Goal: Transaction & Acquisition: Purchase product/service

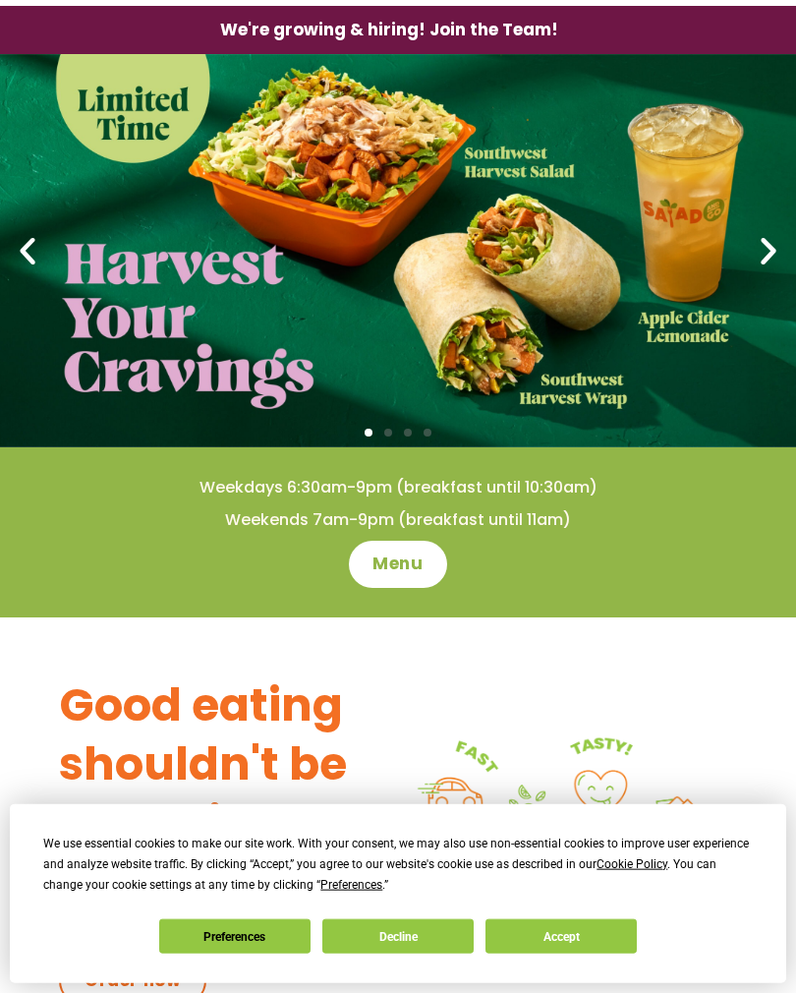
scroll to position [59, 0]
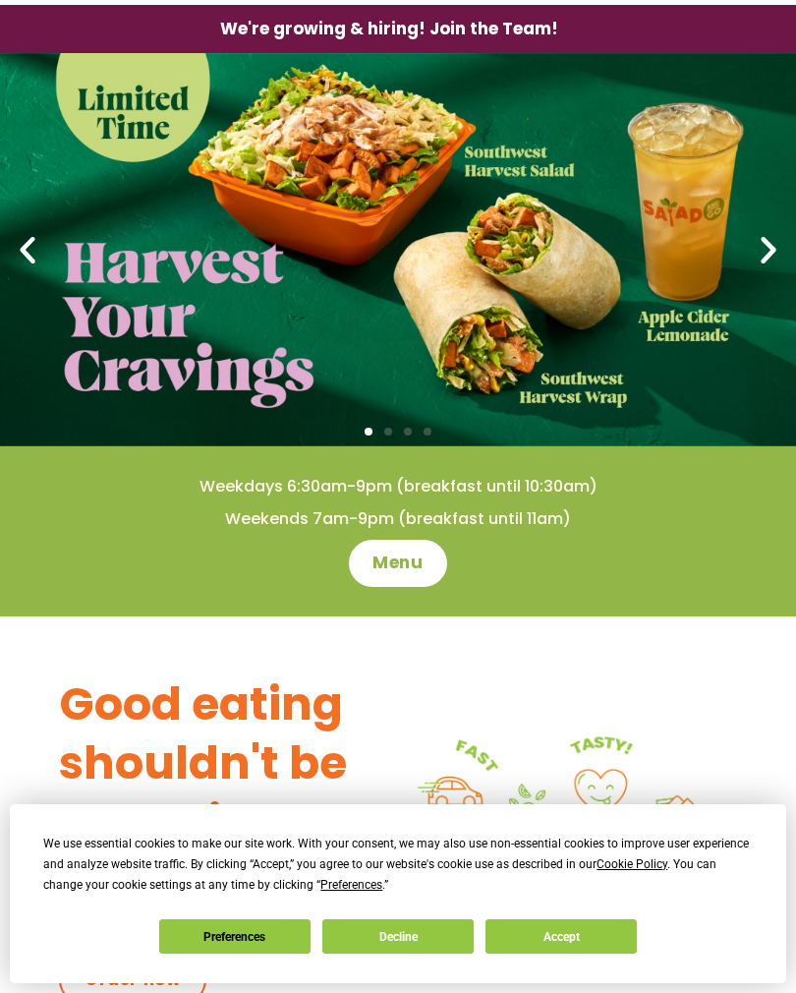
click at [423, 566] on span "Menu" at bounding box center [398, 564] width 50 height 24
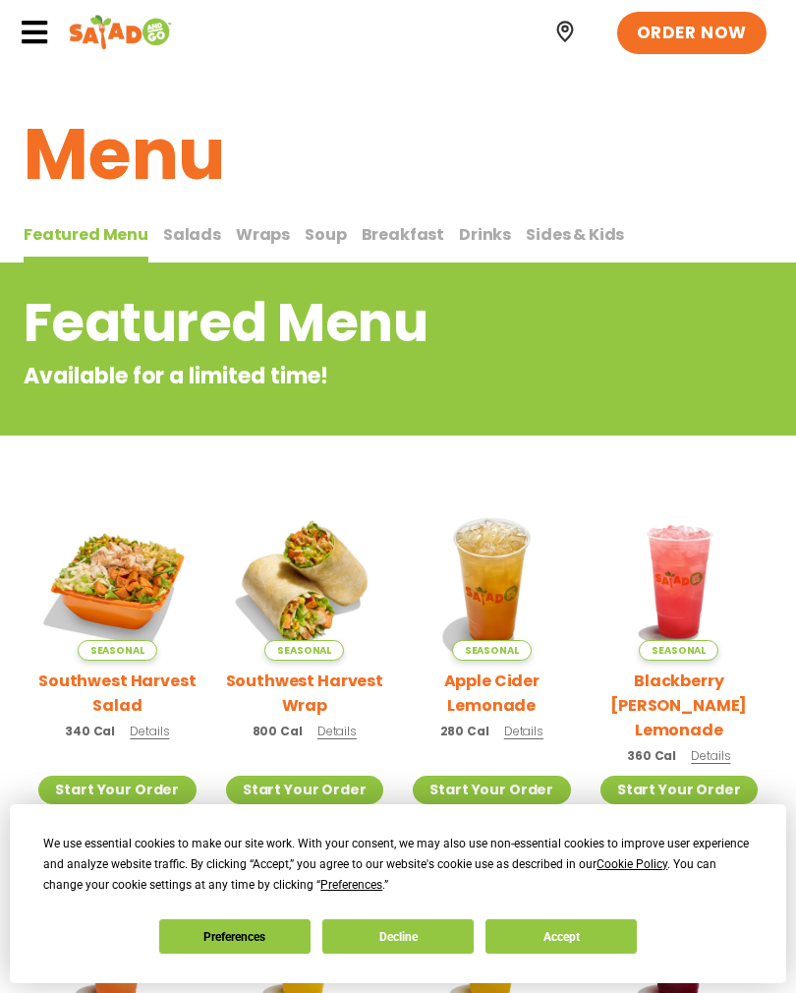
click at [262, 228] on span "Wraps" at bounding box center [263, 234] width 54 height 23
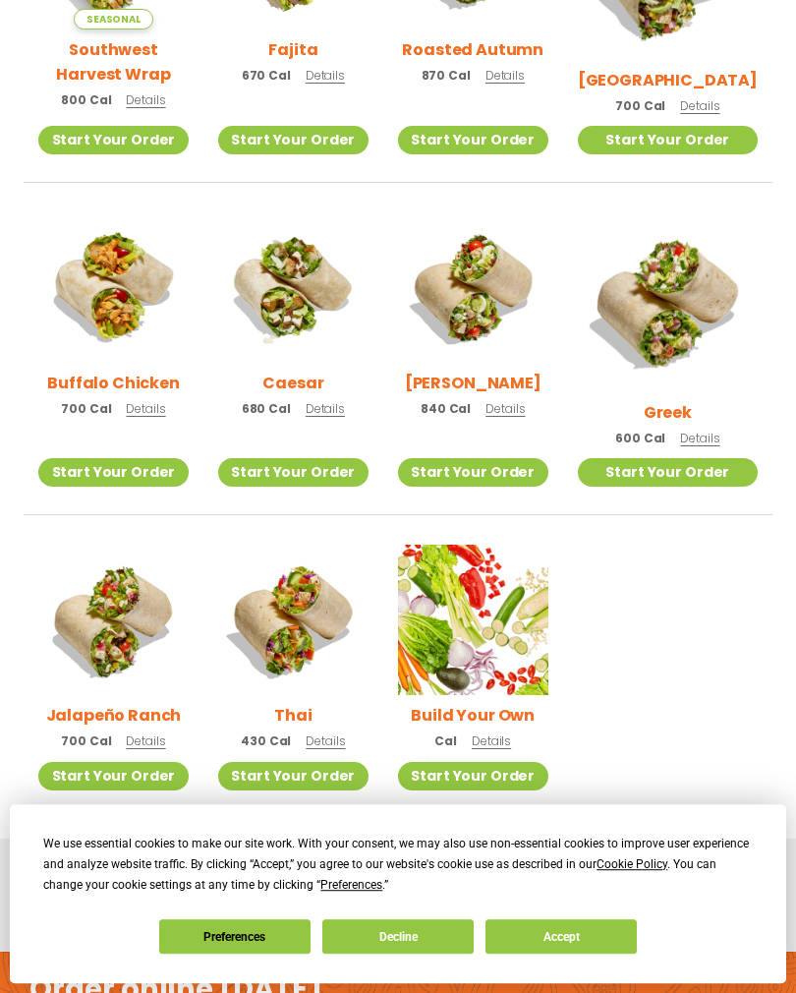
scroll to position [688, 0]
click at [332, 590] on img at bounding box center [293, 620] width 150 height 150
click at [665, 290] on img at bounding box center [668, 302] width 180 height 180
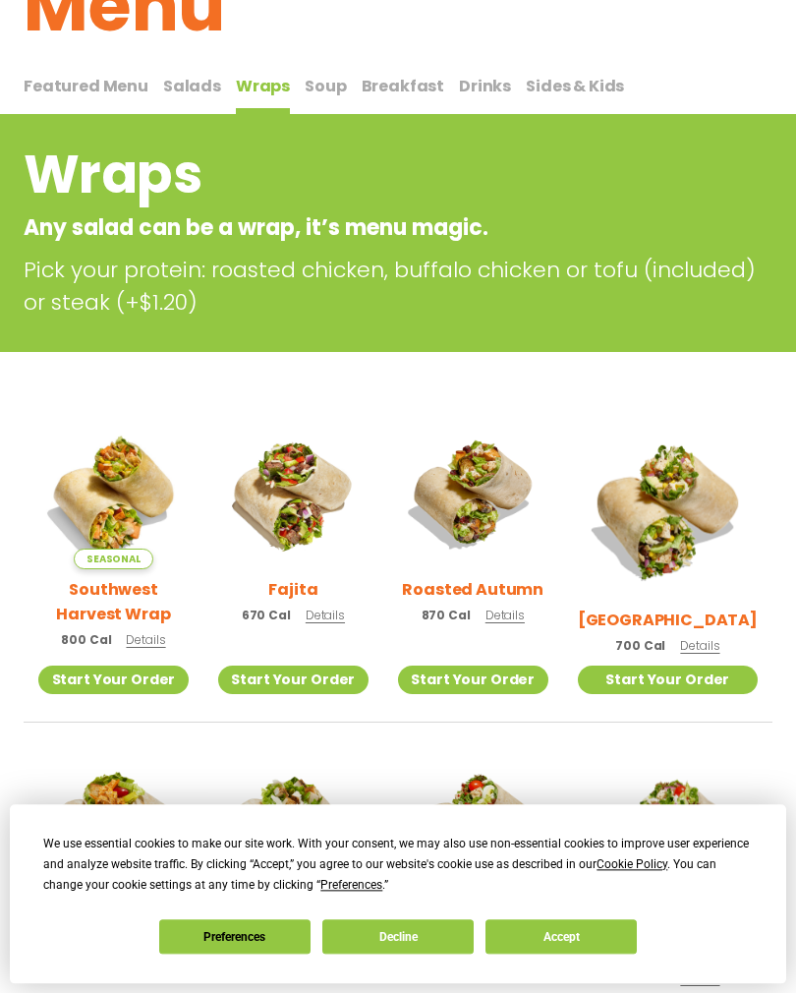
scroll to position [83, 0]
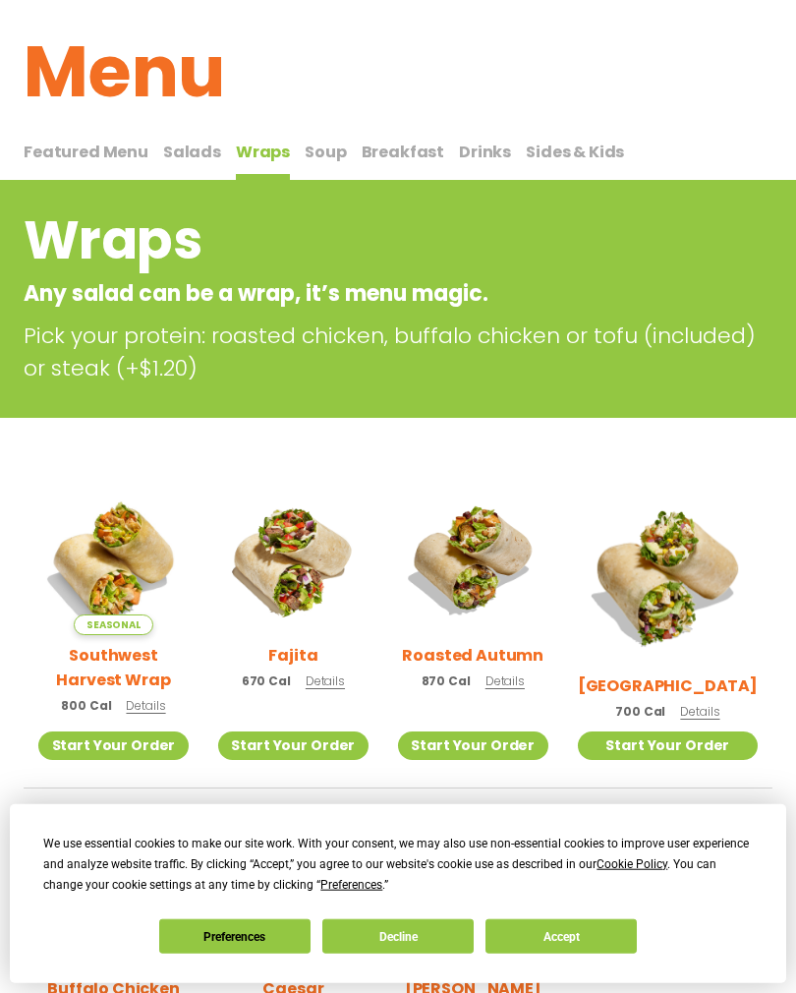
click at [386, 152] on span "Breakfast" at bounding box center [404, 152] width 84 height 23
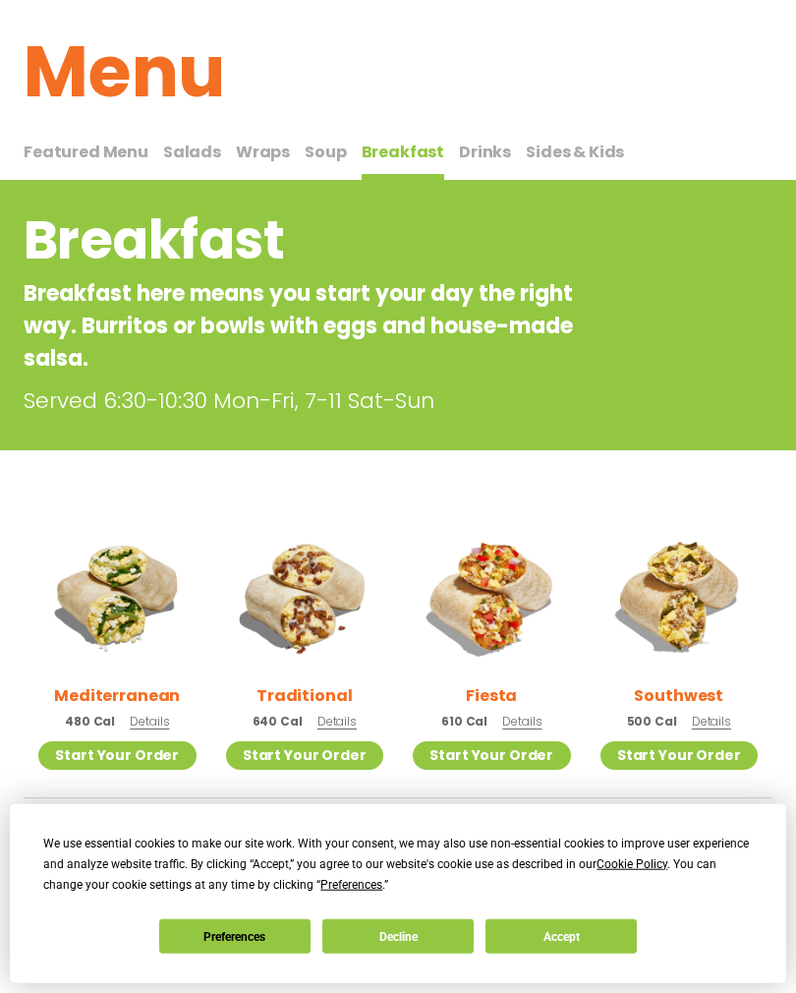
click at [104, 604] on img at bounding box center [117, 596] width 158 height 158
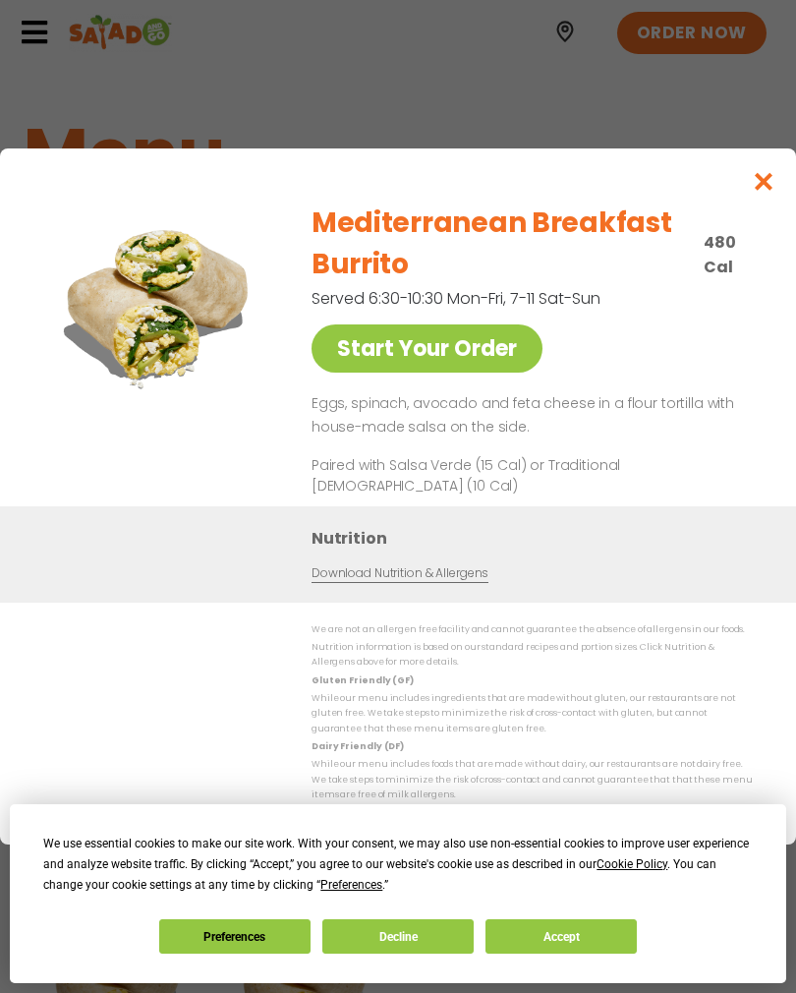
click at [446, 582] on link "Download Nutrition & Allergens" at bounding box center [400, 573] width 177 height 19
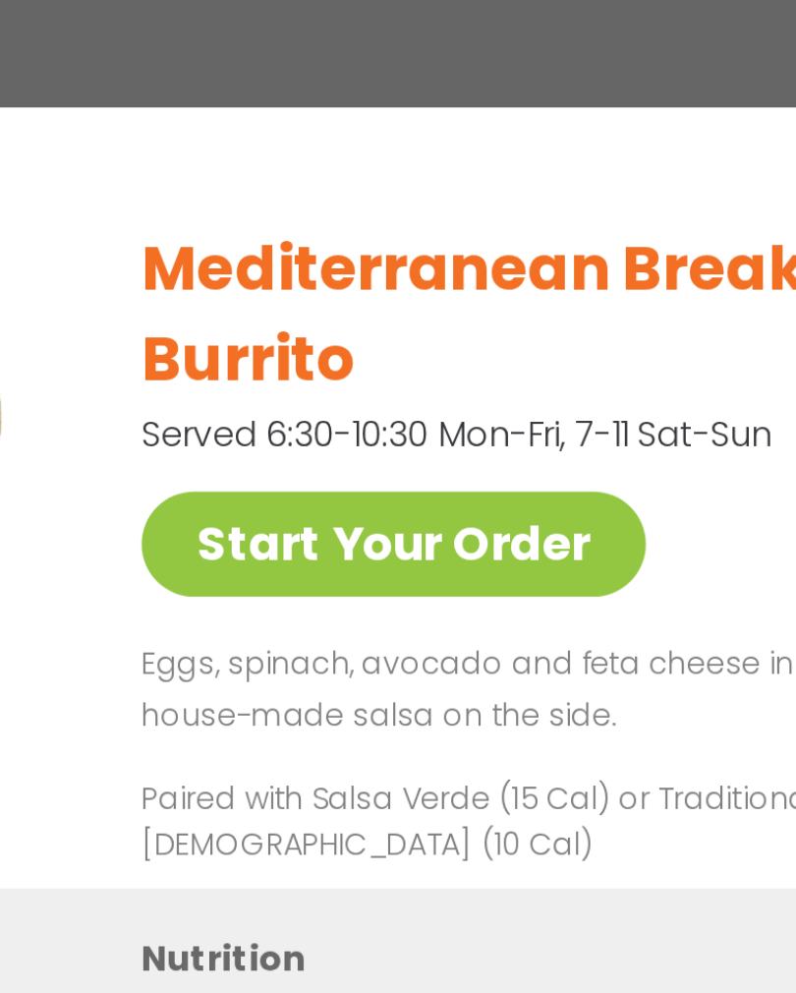
click at [312, 324] on link "Start Your Order" at bounding box center [427, 348] width 231 height 48
